Goal: Use online tool/utility: Utilize a website feature to perform a specific function

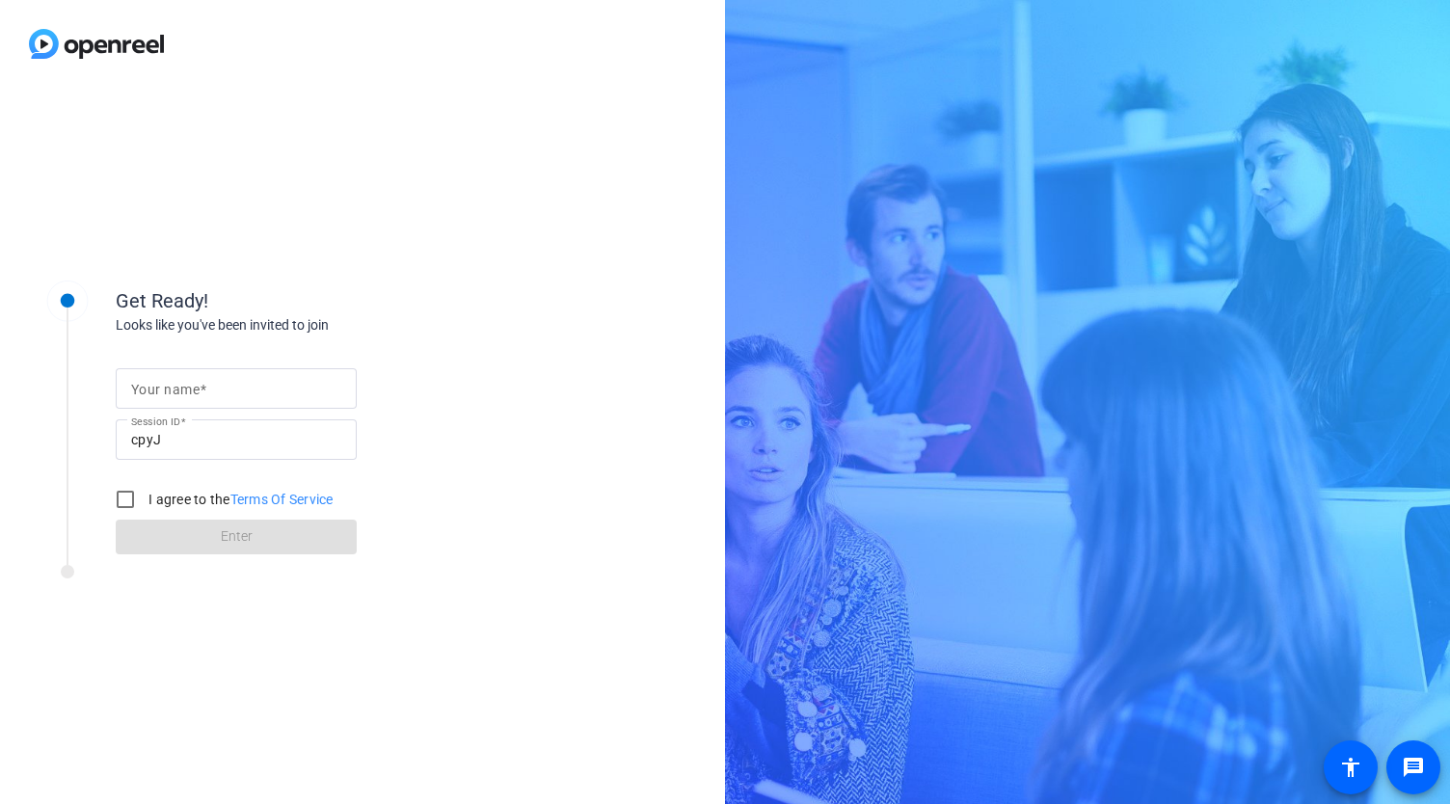
click at [176, 338] on div "Your name Session ID cpyJ I agree to the Terms Of Service Enter" at bounding box center [309, 444] width 386 height 219
click at [183, 392] on mat-label "Your name" at bounding box center [165, 389] width 68 height 15
click at [183, 392] on input "Your name" at bounding box center [236, 388] width 210 height 23
type input "[PERSON_NAME]"
click at [129, 499] on input "I agree to the Terms Of Service" at bounding box center [125, 499] width 39 height 39
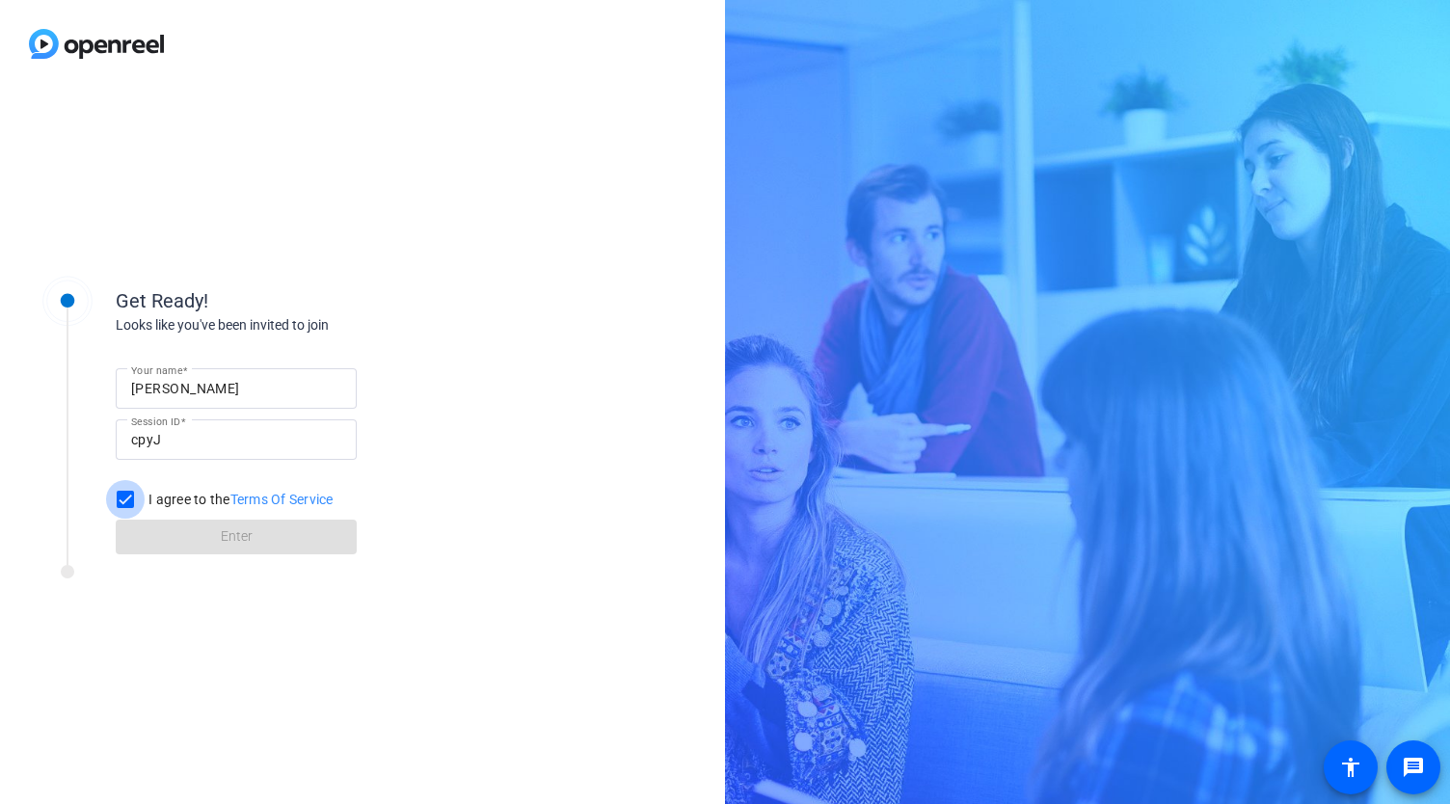
checkbox input "true"
click at [149, 530] on span at bounding box center [236, 537] width 241 height 46
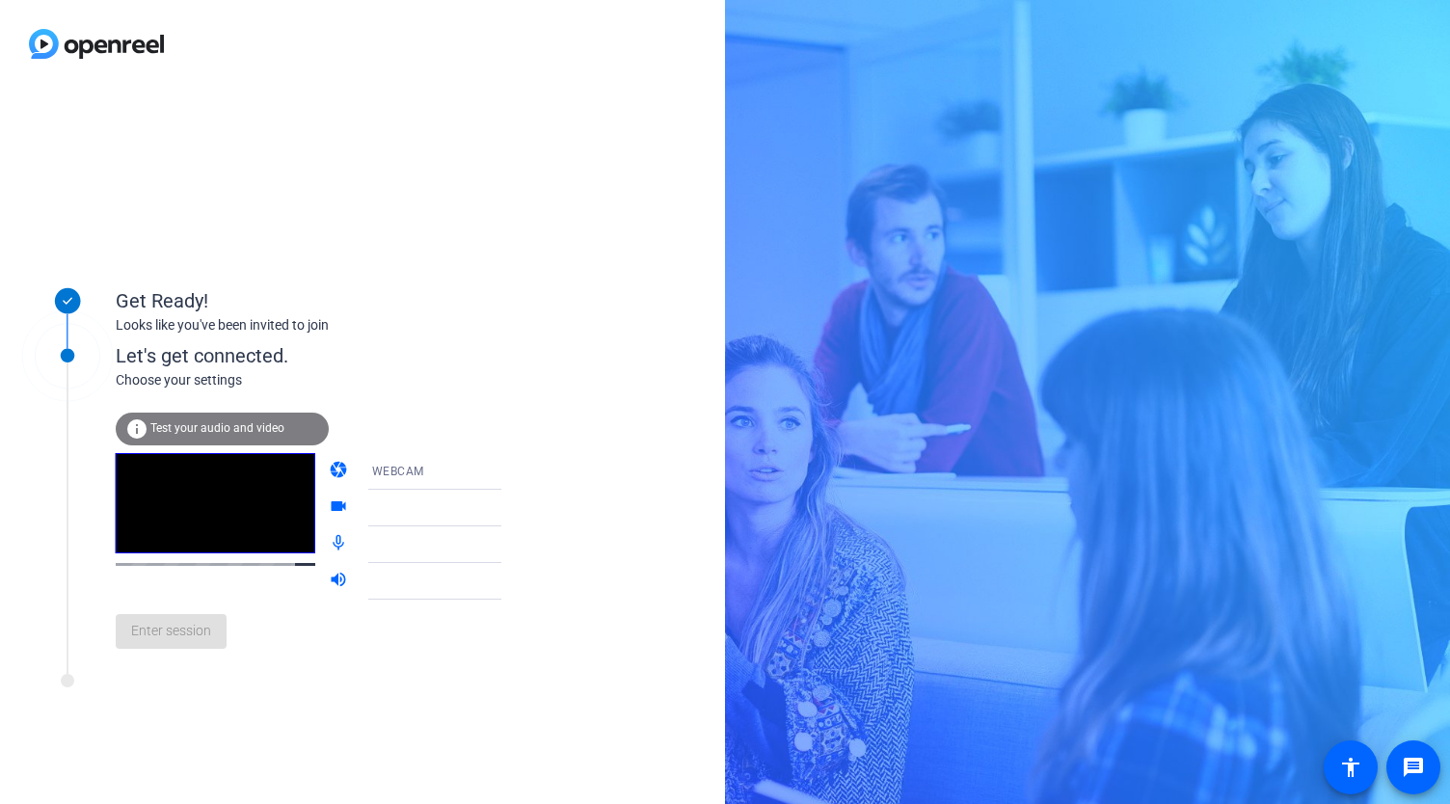
click at [264, 436] on div "info Test your audio and video" at bounding box center [222, 429] width 213 height 33
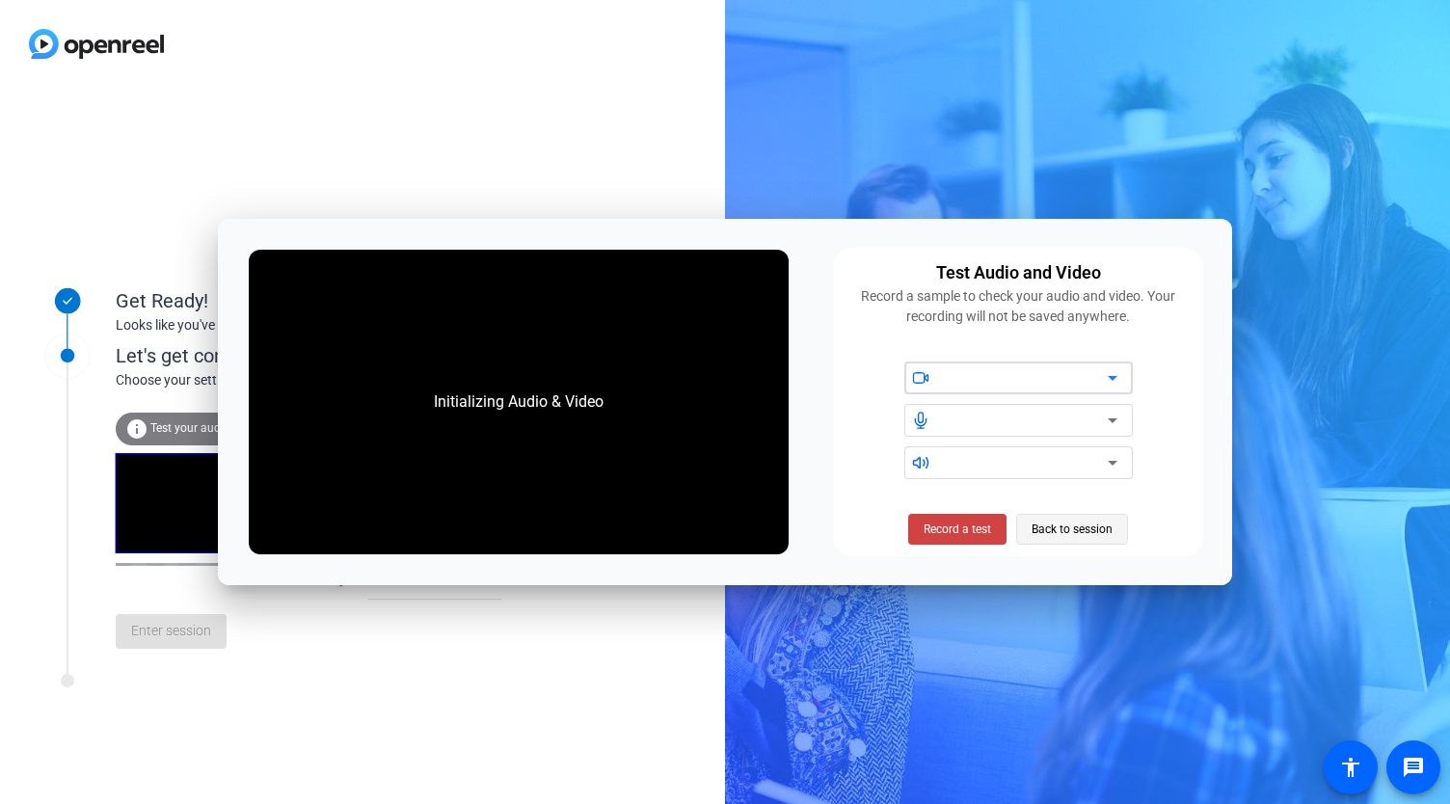
click at [1066, 534] on span "Back to session" at bounding box center [1071, 529] width 81 height 37
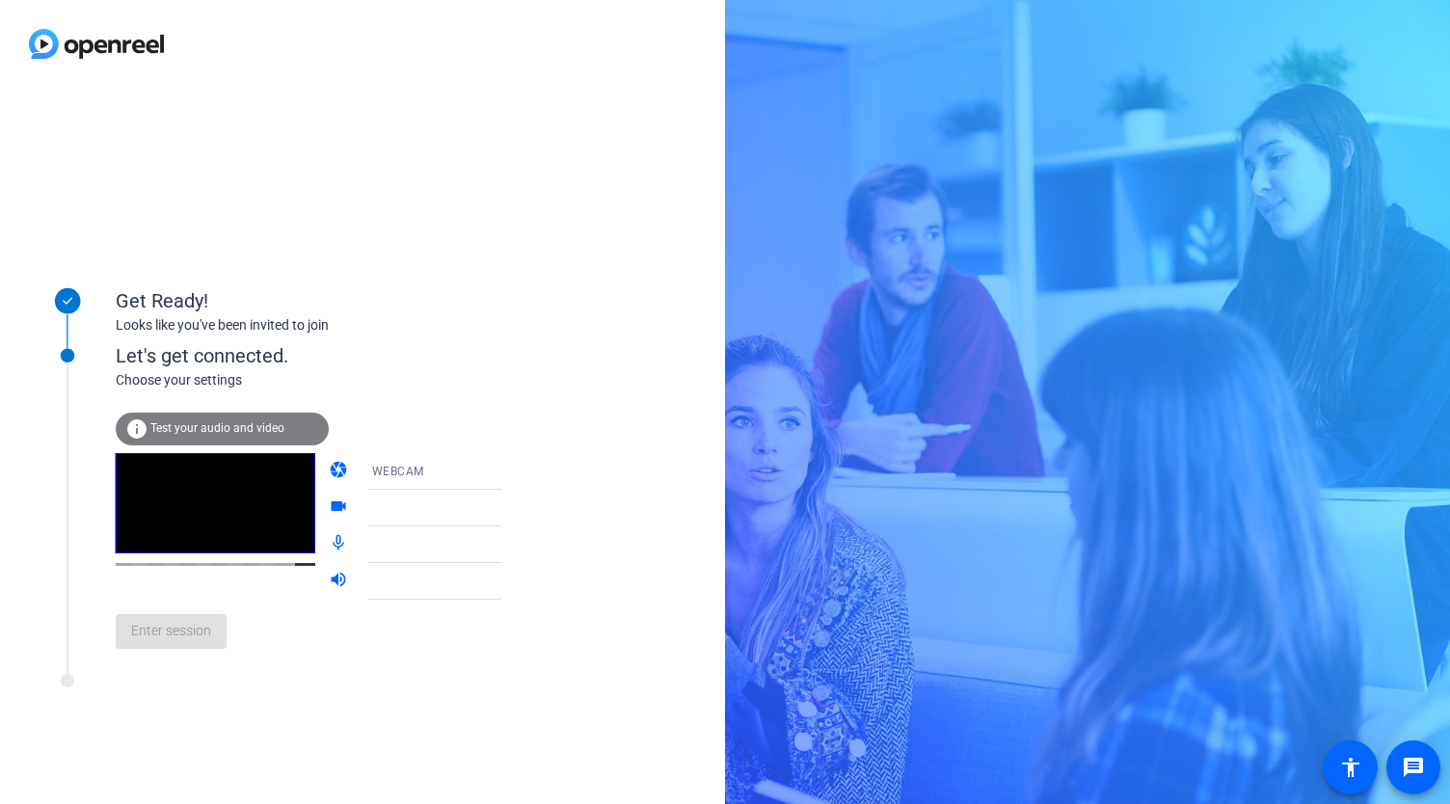
click at [407, 517] on div at bounding box center [444, 507] width 145 height 23
click at [212, 508] on video at bounding box center [216, 503] width 200 height 100
click at [179, 636] on span "Enter session" at bounding box center [171, 631] width 80 height 20
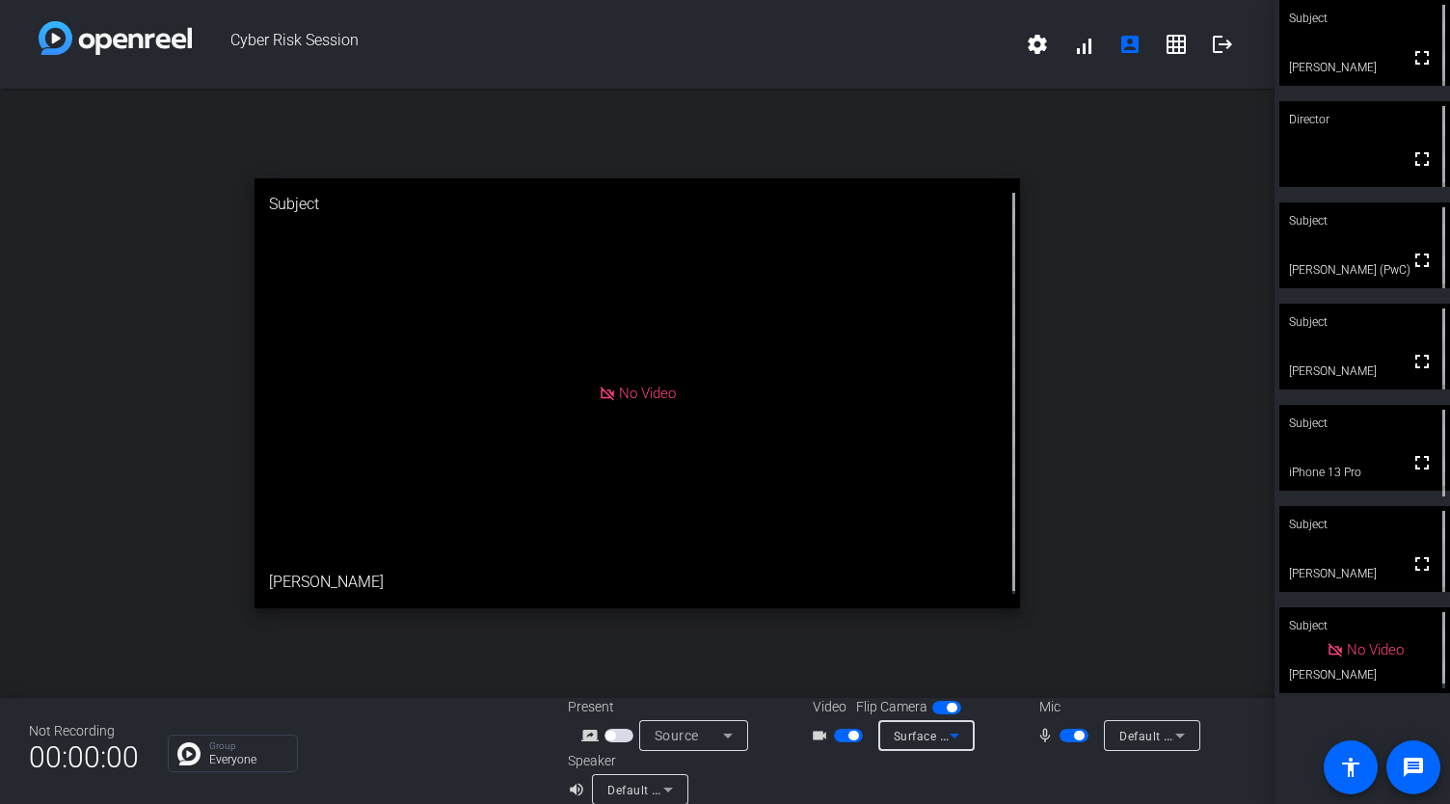
click at [950, 741] on icon at bounding box center [954, 735] width 23 height 23
click at [986, 784] on div at bounding box center [725, 402] width 1450 height 804
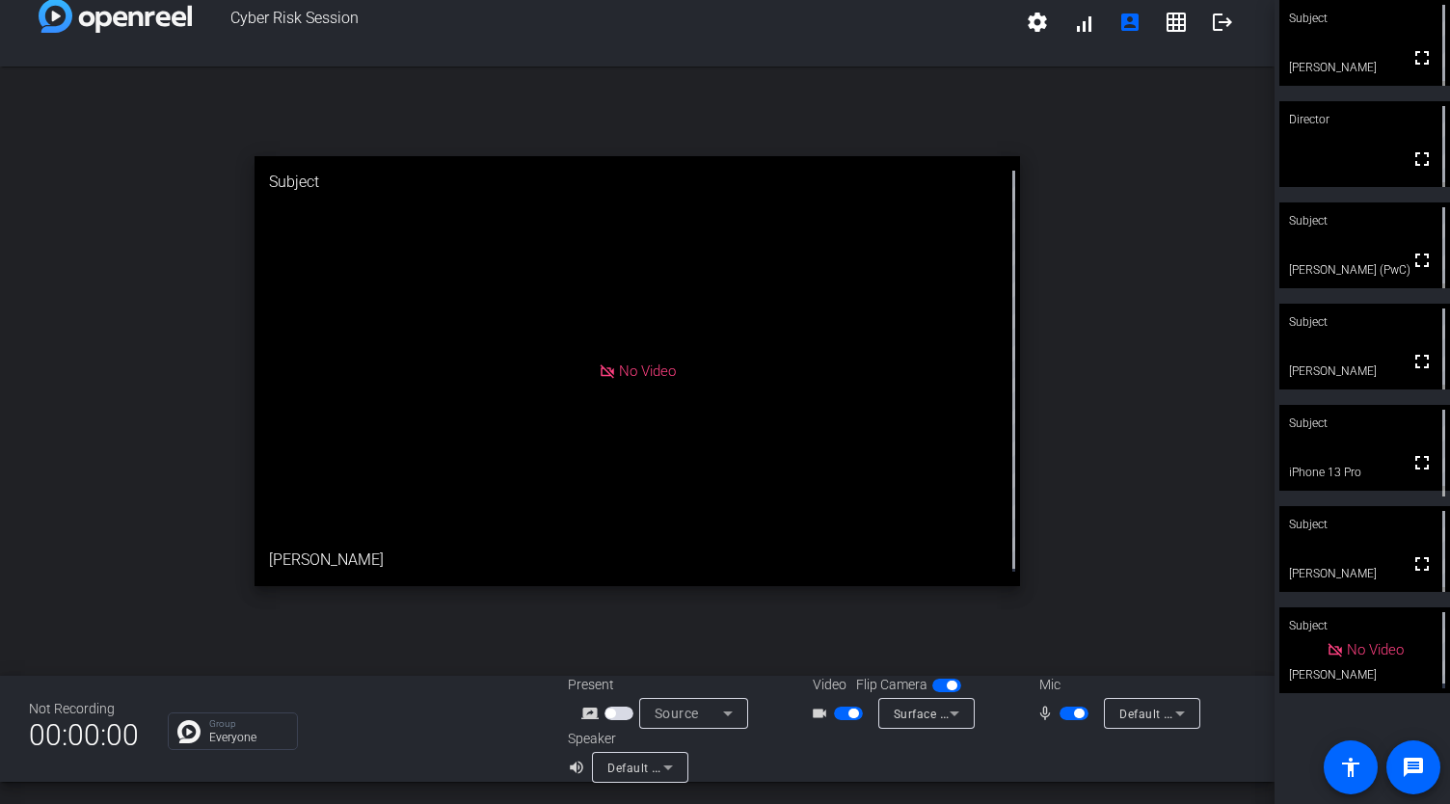
scroll to position [13, 0]
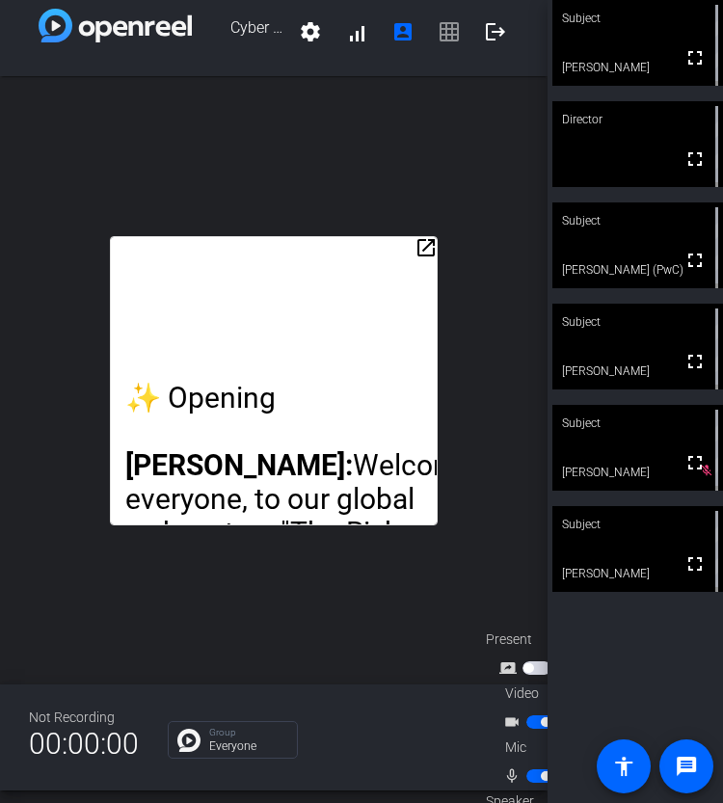
click at [420, 238] on mat-icon "open_in_new" at bounding box center [425, 247] width 23 height 23
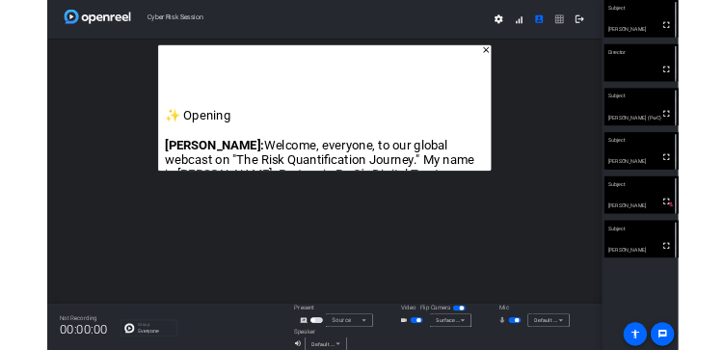
scroll to position [1, 0]
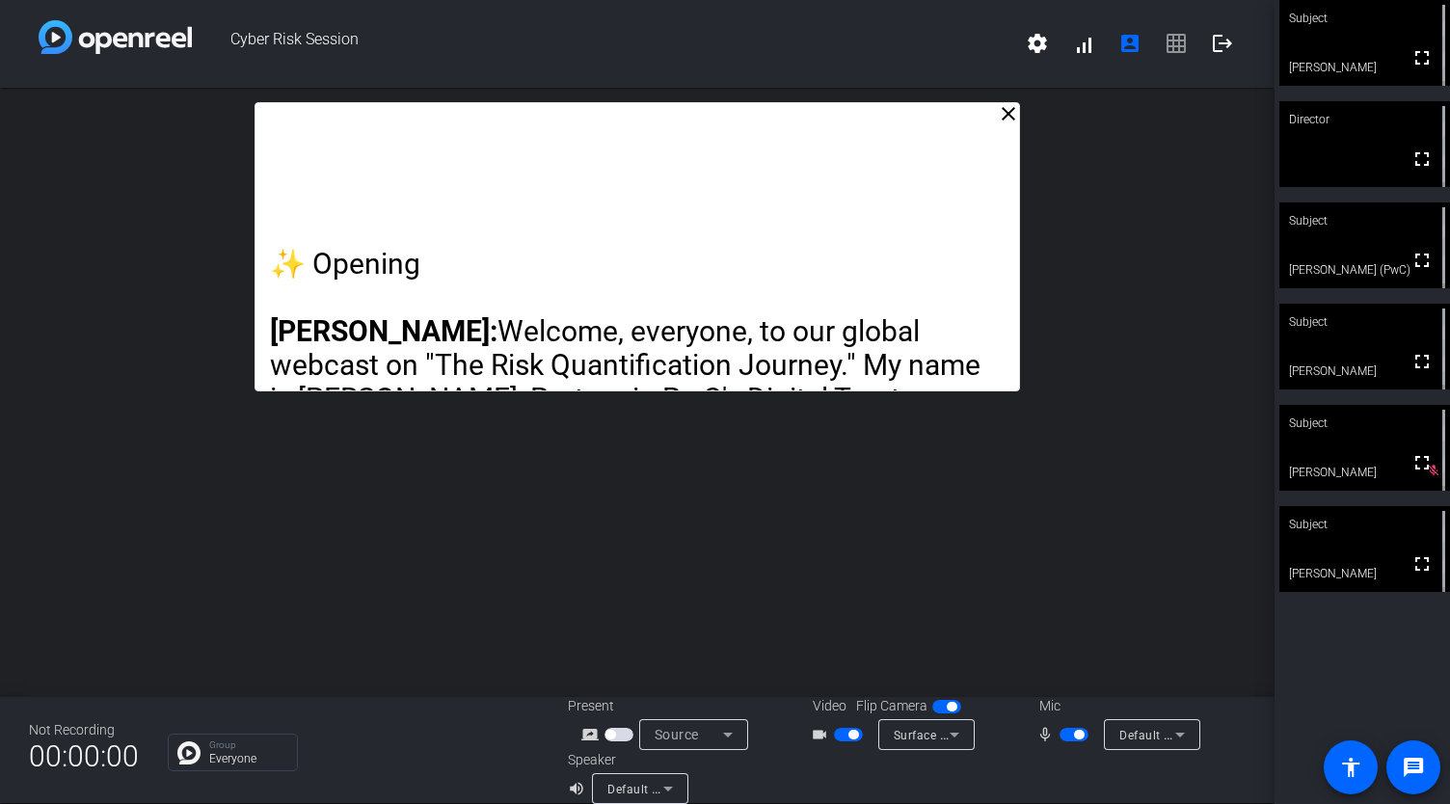
click at [596, 272] on p "✨ Opening" at bounding box center [636, 264] width 733 height 34
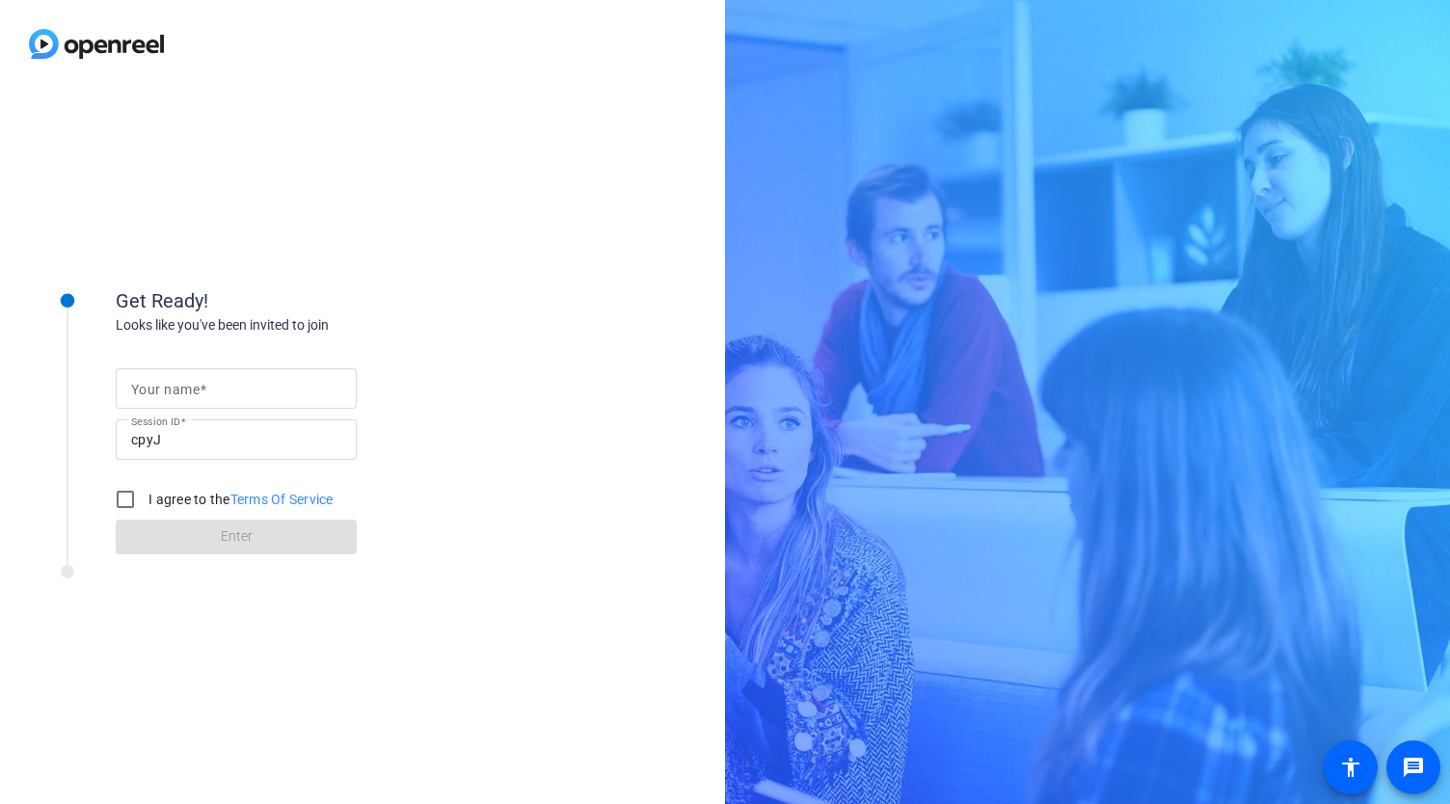
click at [222, 381] on input "Your name" at bounding box center [236, 388] width 210 height 23
type input "[PERSON_NAME]"
click at [123, 504] on input "I agree to the Terms Of Service" at bounding box center [125, 499] width 39 height 39
checkbox input "true"
click at [181, 541] on span at bounding box center [236, 537] width 241 height 46
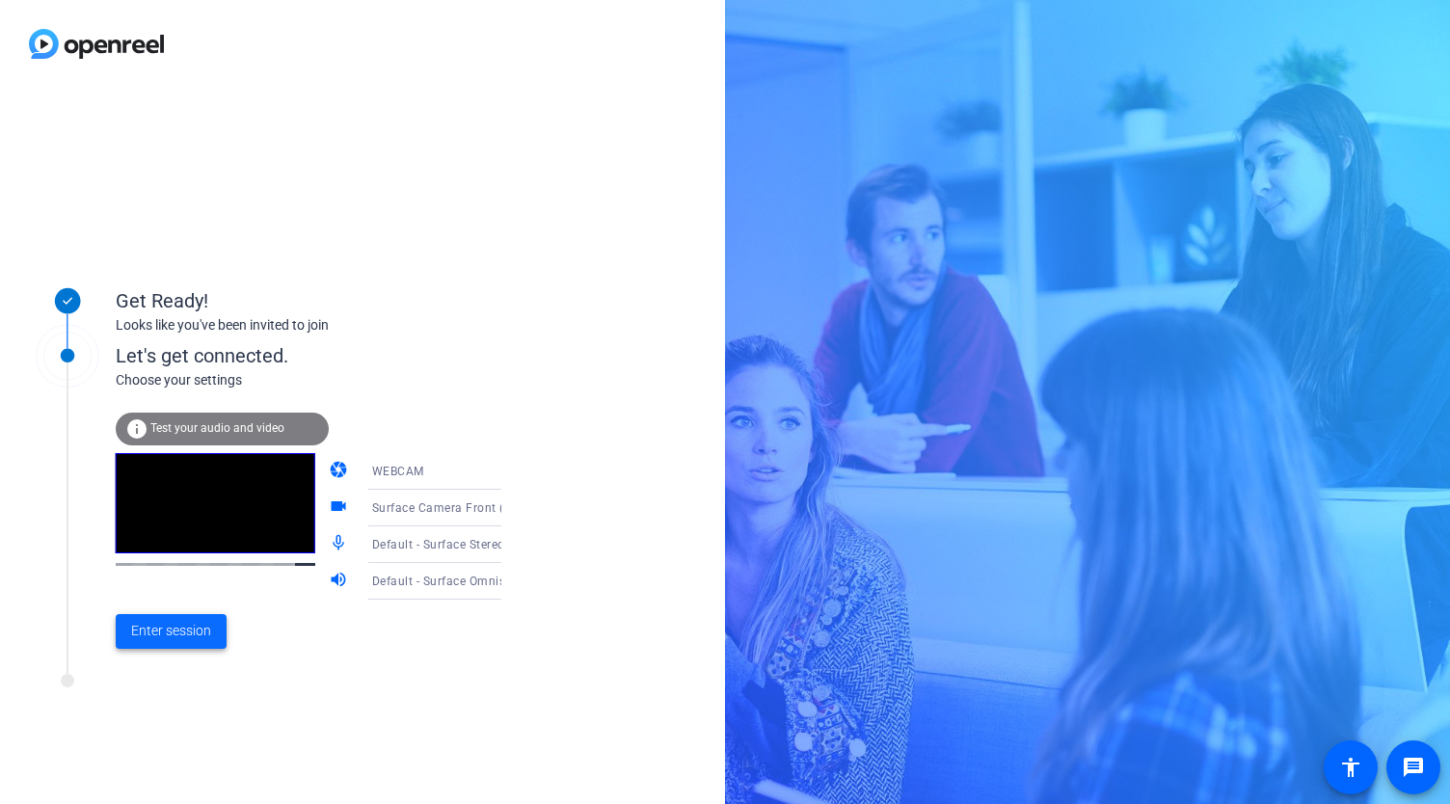
click at [172, 633] on span "Enter session" at bounding box center [171, 631] width 80 height 20
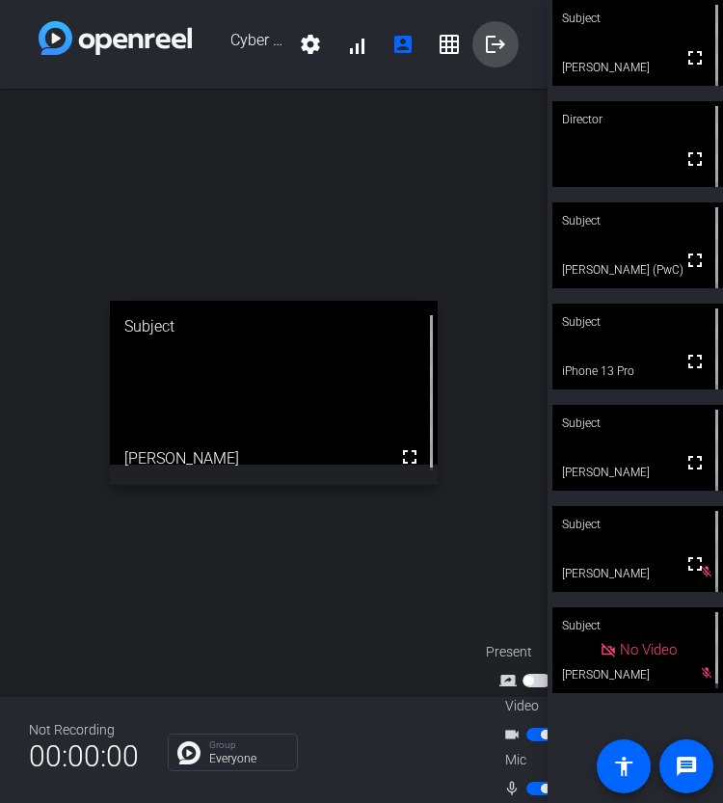
click at [486, 40] on mat-icon "logout" at bounding box center [495, 44] width 23 height 23
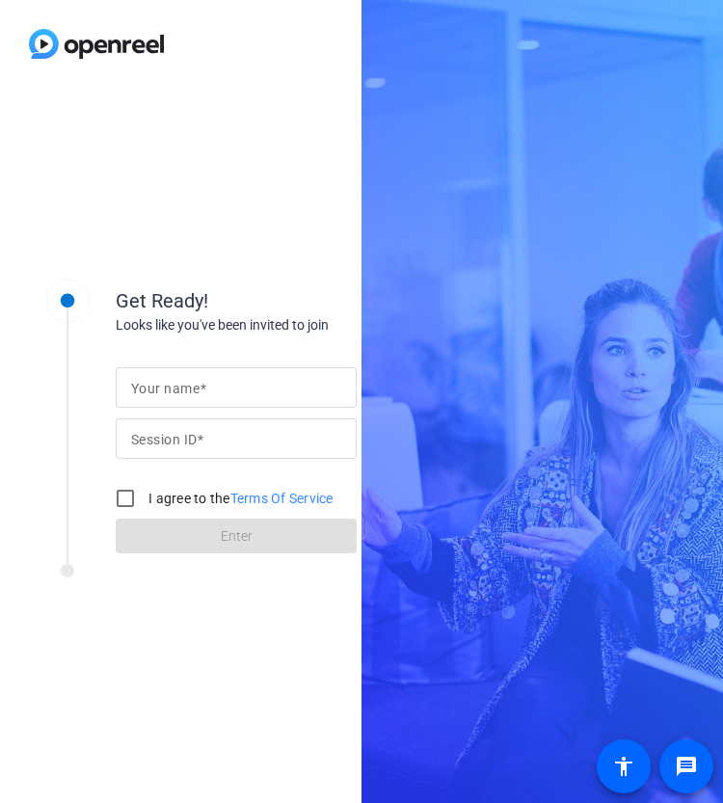
click at [160, 382] on mat-label "Your name" at bounding box center [165, 388] width 68 height 15
click at [160, 382] on input "Your name" at bounding box center [236, 387] width 210 height 23
type input "[PERSON_NAME]"
click at [179, 388] on mat-label "Your name" at bounding box center [165, 388] width 68 height 15
click at [179, 388] on input "Your name" at bounding box center [236, 387] width 210 height 23
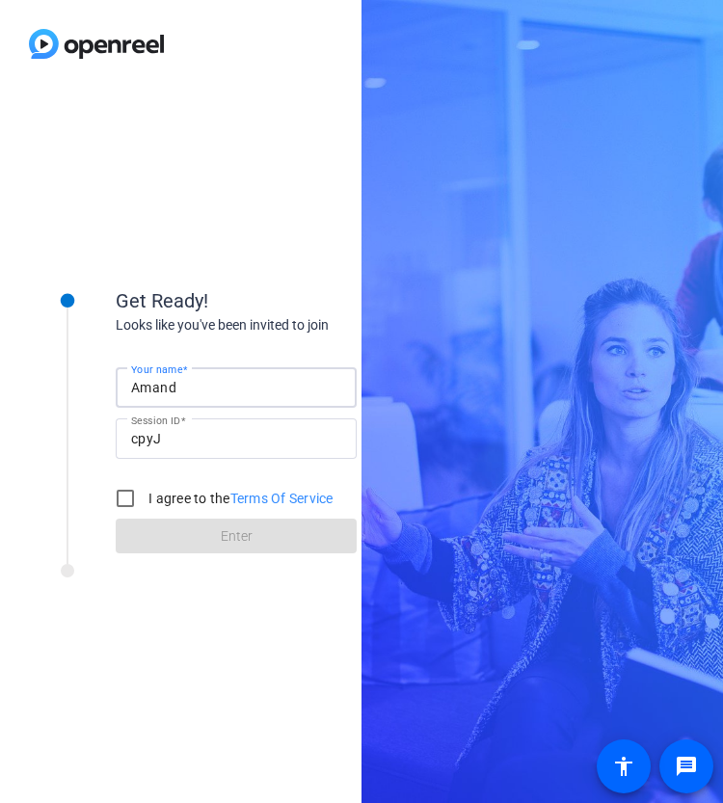
type input "[PERSON_NAME]"
click at [124, 501] on input "I agree to the Terms Of Service" at bounding box center [125, 498] width 39 height 39
checkbox input "true"
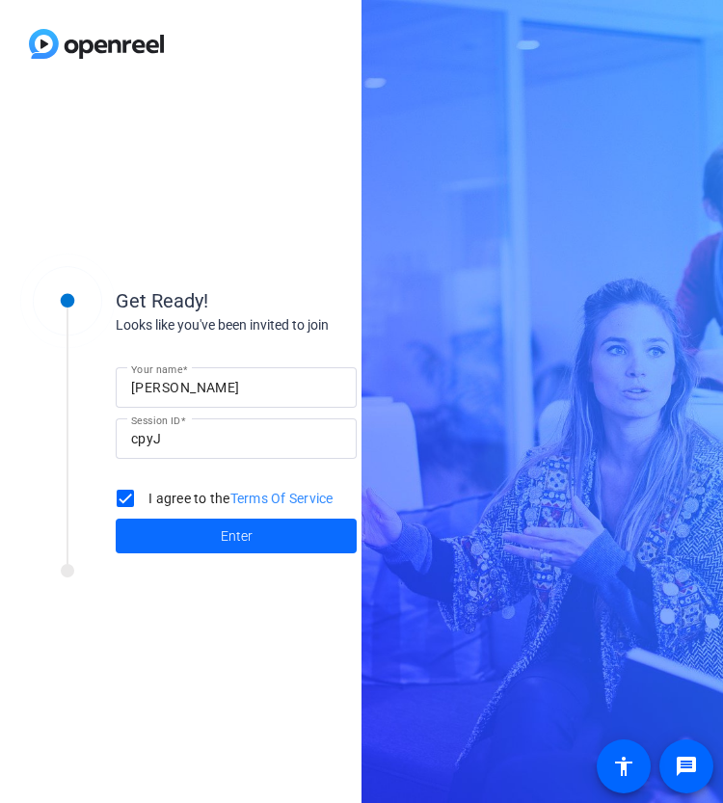
click at [151, 534] on span at bounding box center [236, 536] width 241 height 46
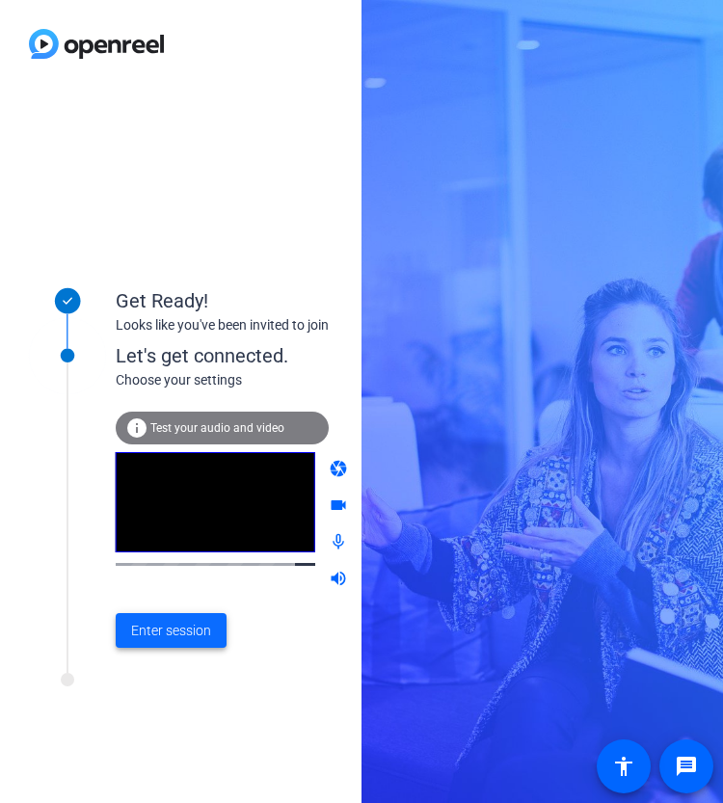
click at [148, 633] on span "Enter session" at bounding box center [171, 631] width 80 height 20
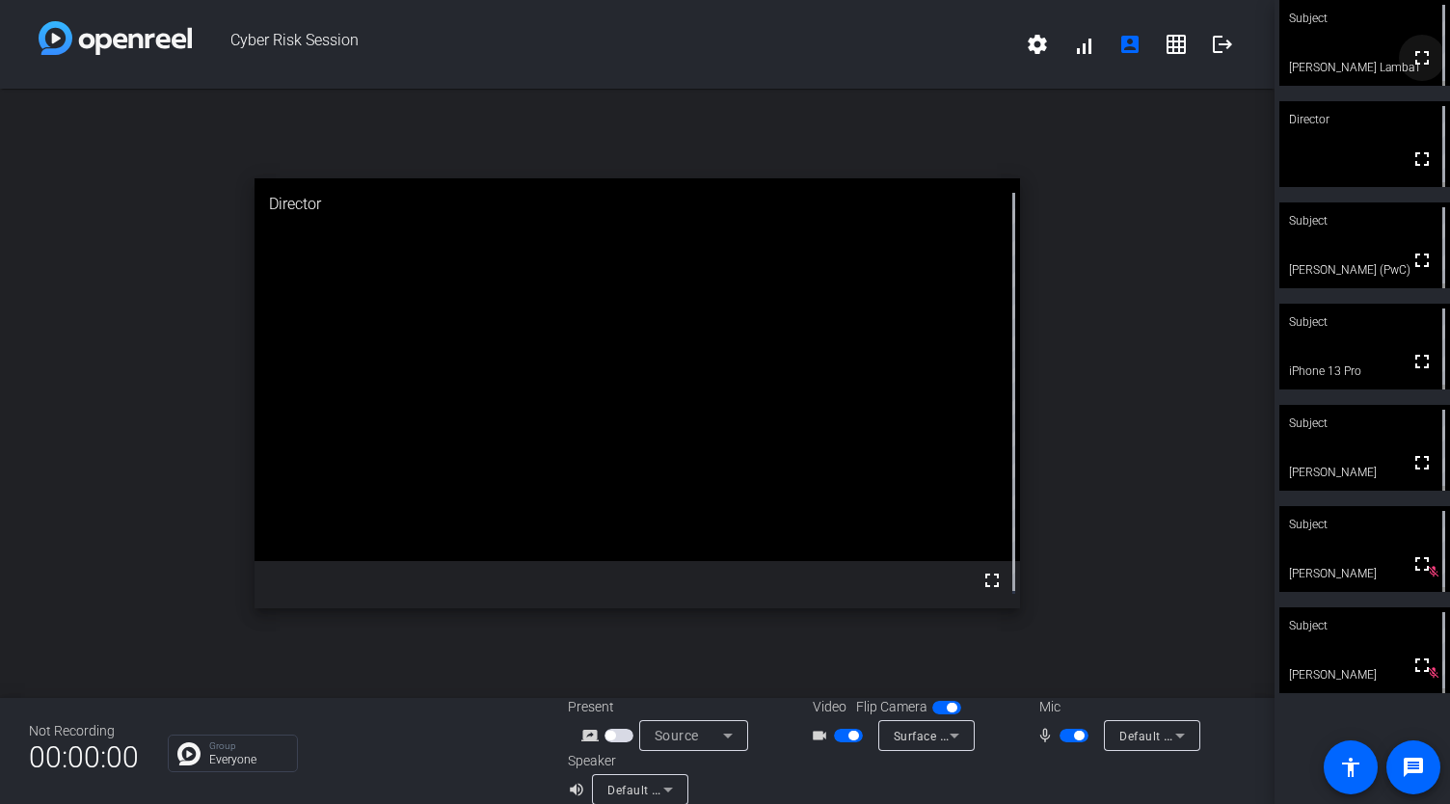
click at [722, 55] on mat-icon "fullscreen" at bounding box center [1421, 57] width 23 height 23
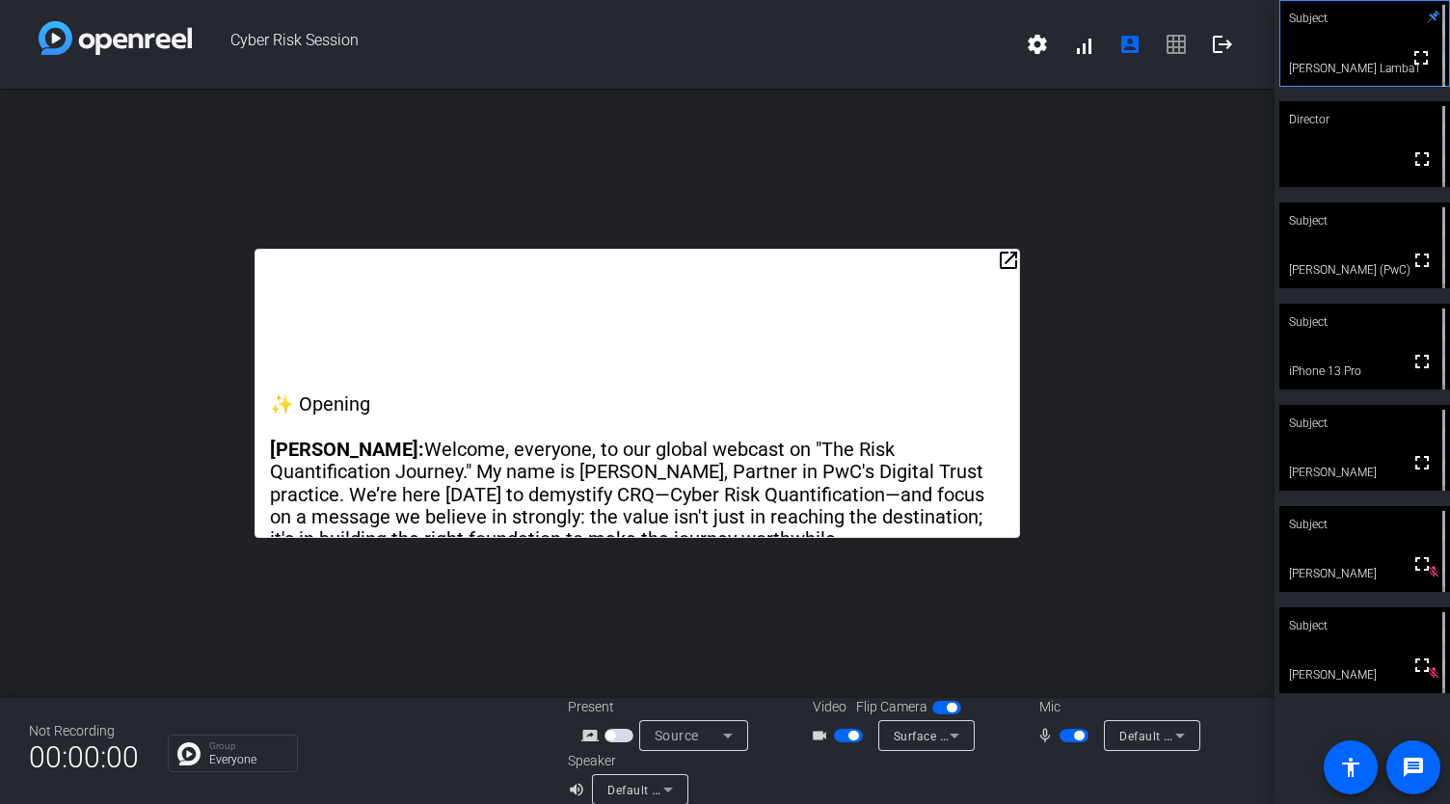
click at [722, 255] on mat-icon "open_in_new" at bounding box center [1008, 260] width 23 height 23
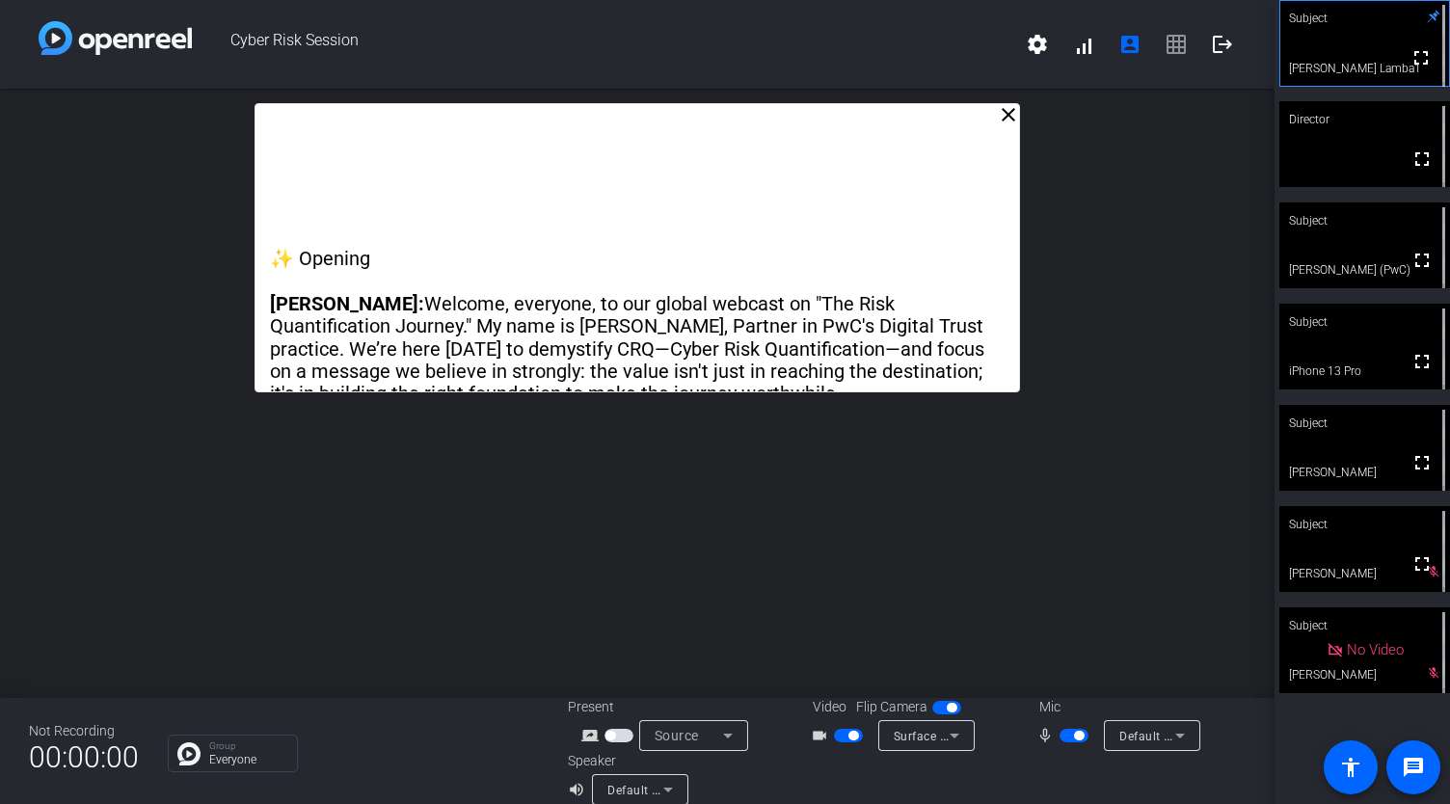
click at [722, 111] on mat-icon "close" at bounding box center [1008, 114] width 23 height 23
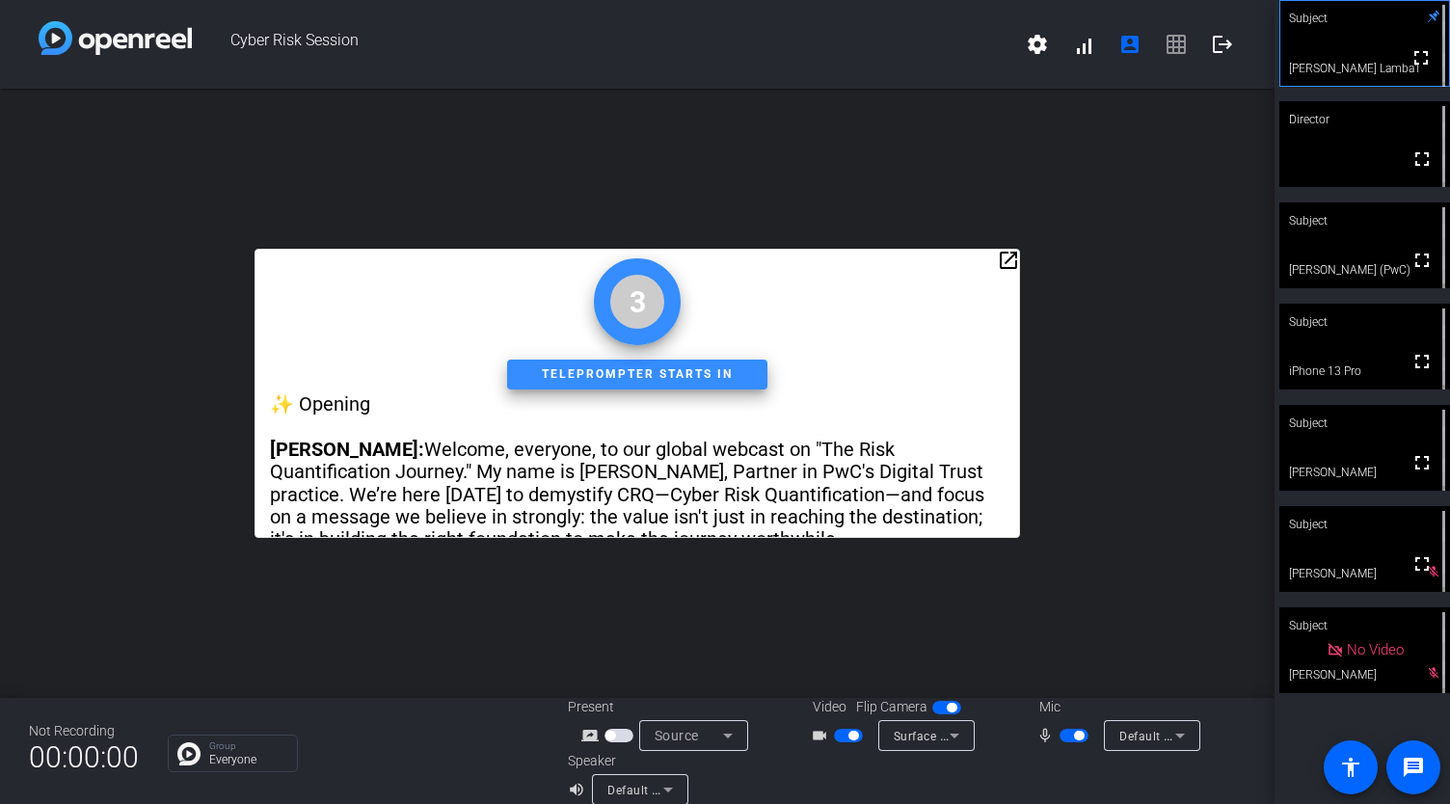
click at [722, 261] on mat-icon "open_in_new" at bounding box center [1008, 260] width 23 height 23
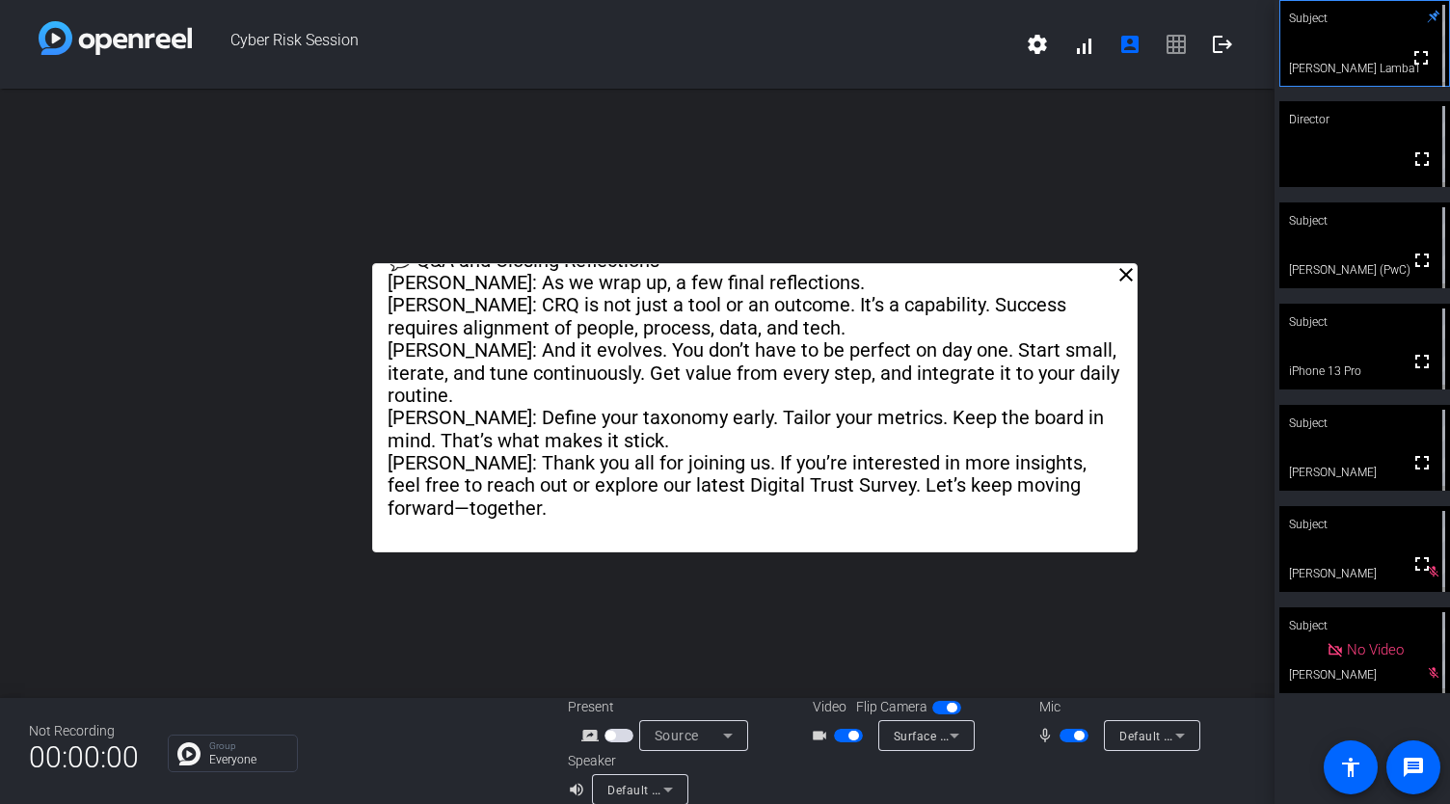
drag, startPoint x: 1004, startPoint y: 385, endPoint x: 1126, endPoint y: 547, distance: 203.2
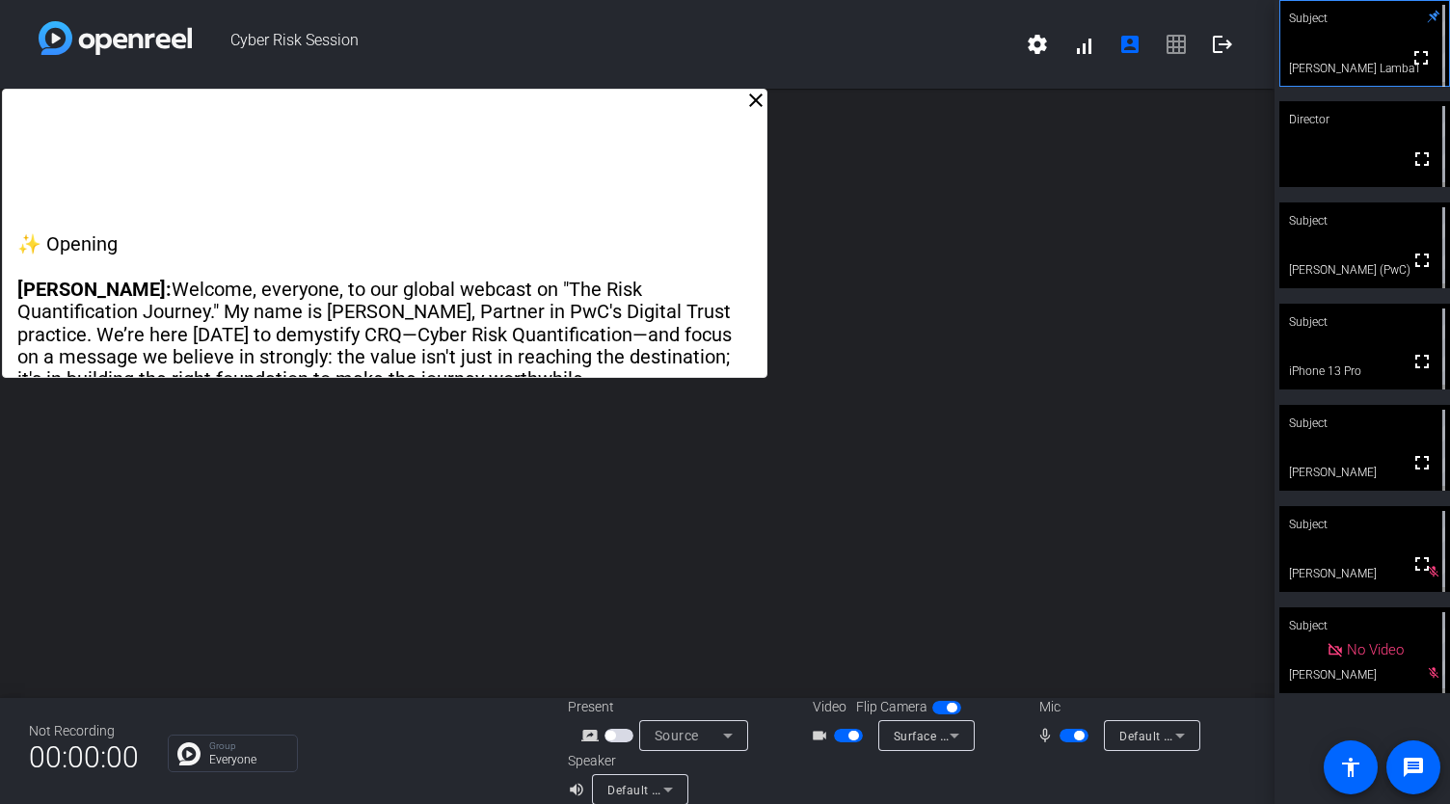
drag, startPoint x: 1115, startPoint y: 537, endPoint x: 696, endPoint y: 343, distance: 461.9
click at [696, 343] on p "[PERSON_NAME]: Welcome, everyone, to our global webcast on "The Risk Quantifica…" at bounding box center [383, 335] width 733 height 113
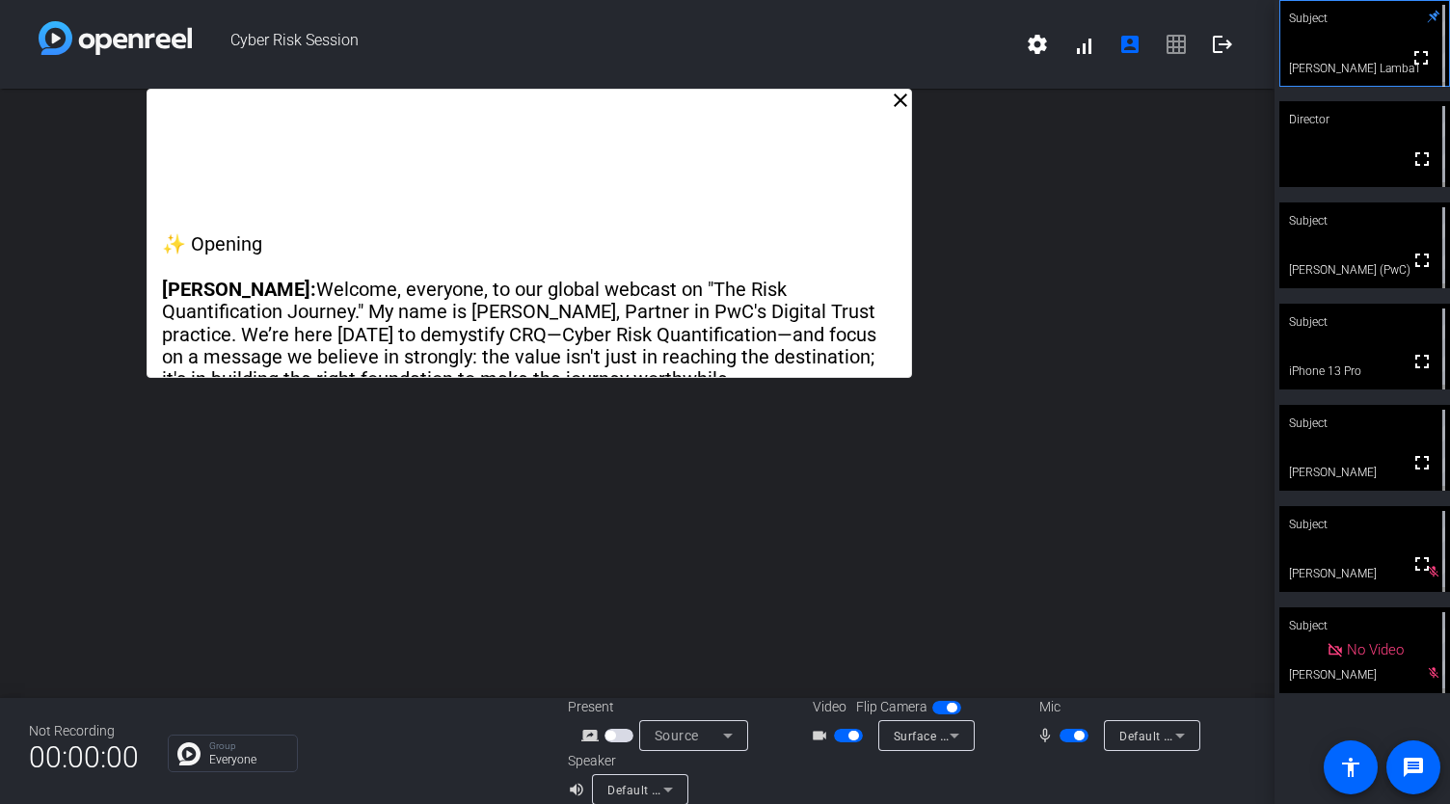
click at [722, 218] on div "✨ Opening [PERSON_NAME]: Welcome, everyone, to our global webcast on "The Risk …" at bounding box center [529, 233] width 764 height 289
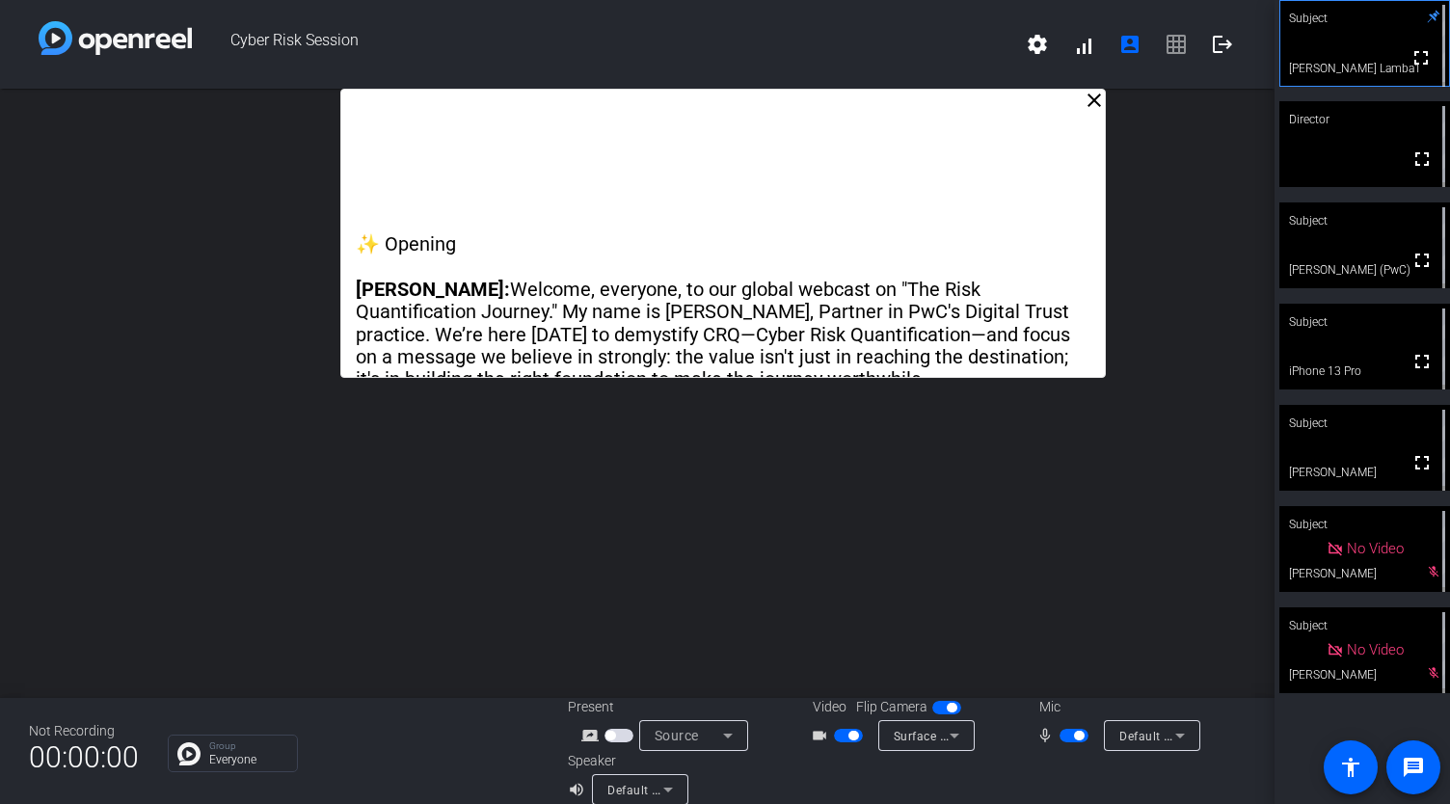
drag, startPoint x: 755, startPoint y: 218, endPoint x: 949, endPoint y: 116, distance: 219.9
click at [722, 116] on div "✨ Opening [PERSON_NAME]: Welcome, everyone, to our global webcast on "The Risk …" at bounding box center [722, 233] width 764 height 289
click at [722, 117] on div "✨ Opening [PERSON_NAME]: Welcome, everyone, to our global webcast on "The Risk …" at bounding box center [723, 233] width 764 height 289
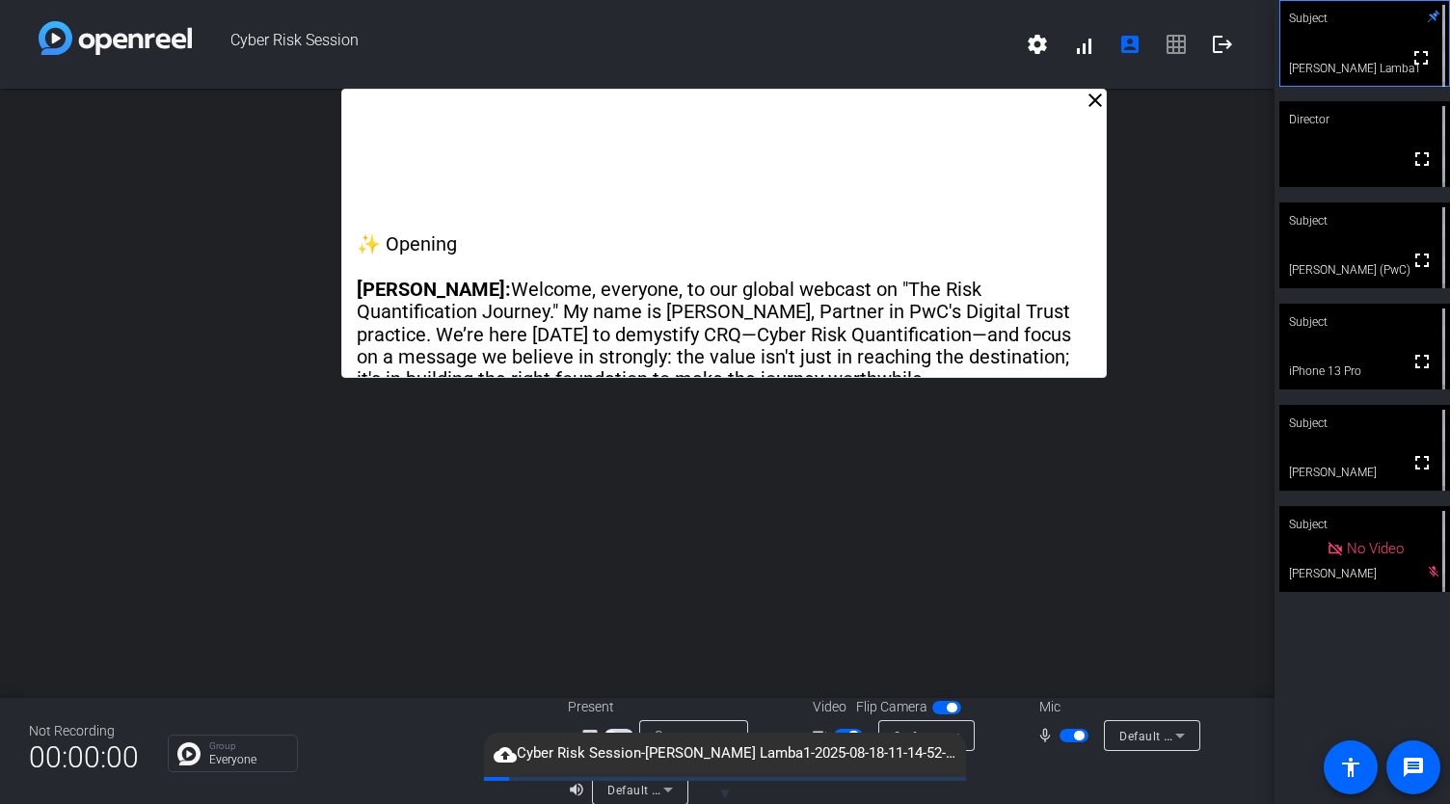
click at [722, 556] on div "close ✨ Opening [PERSON_NAME]: Welcome, everyone, to our global webcast on "The…" at bounding box center [637, 393] width 1274 height 609
